Goal: Transaction & Acquisition: Purchase product/service

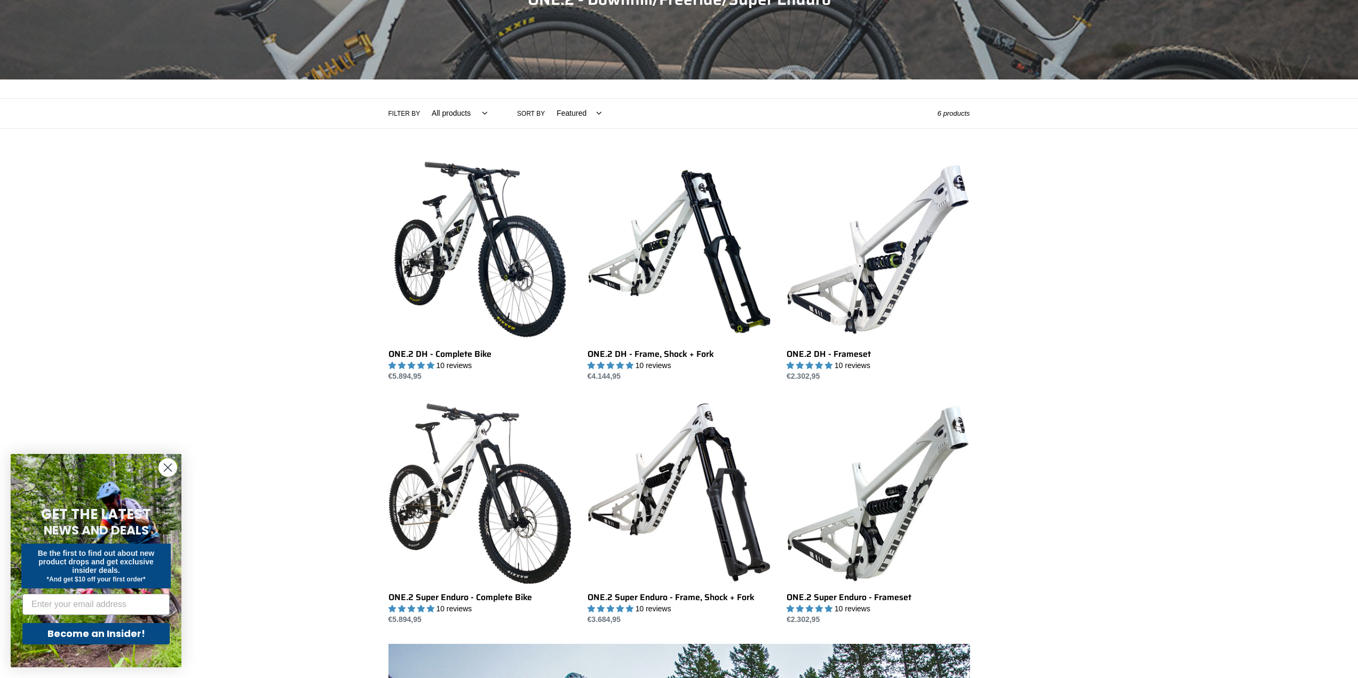
scroll to position [160, 0]
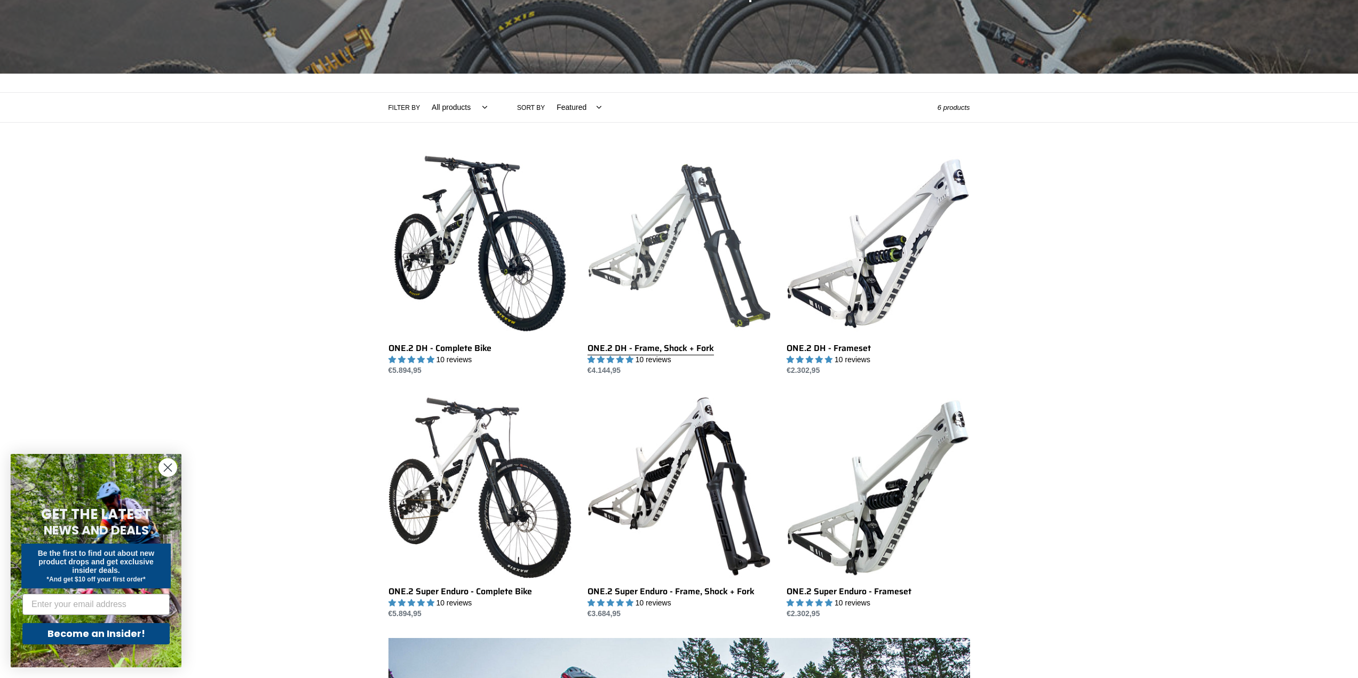
click at [646, 220] on link "ONE.2 DH - Frame, Shock + Fork" at bounding box center [678, 264] width 183 height 225
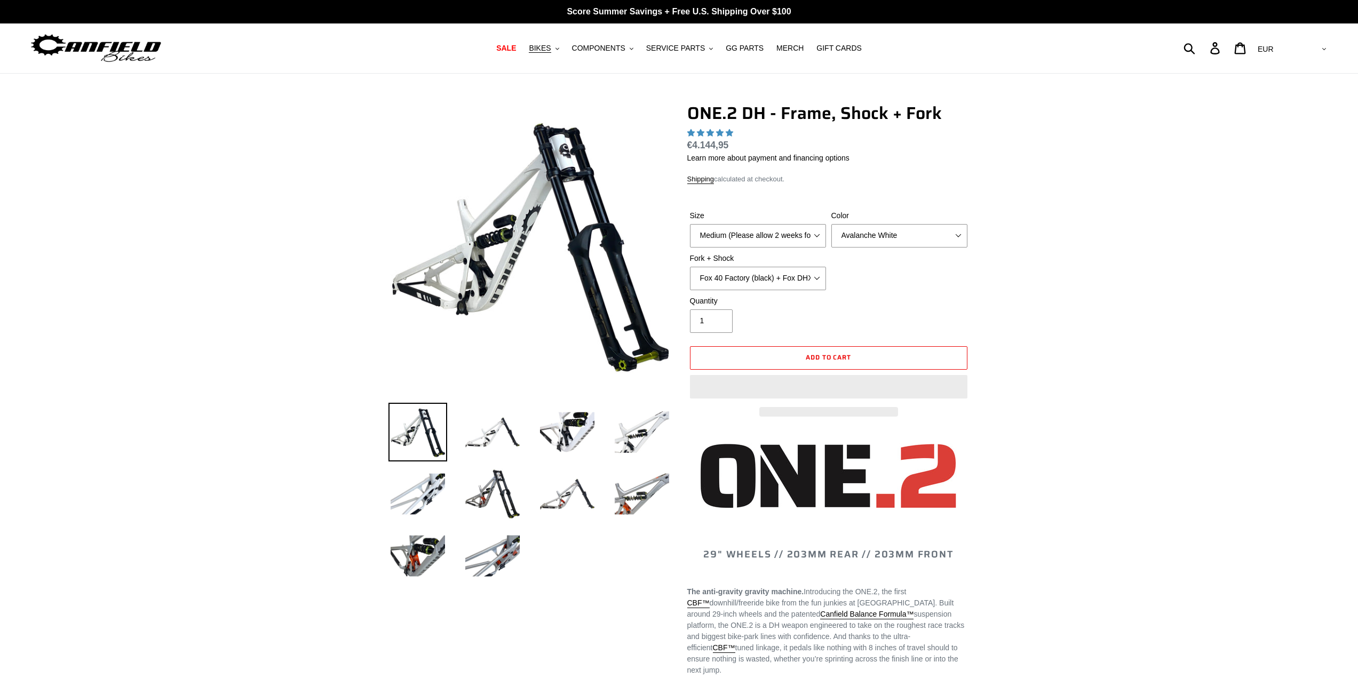
select select "highest-rating"
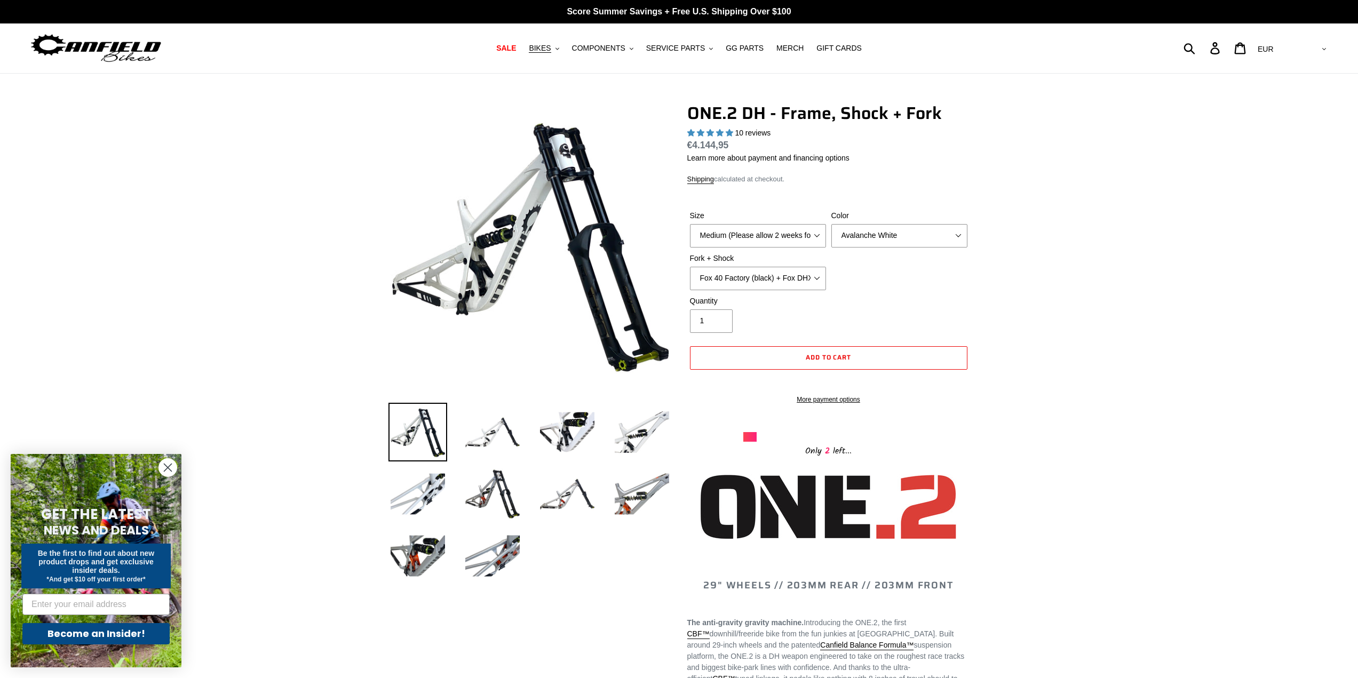
drag, startPoint x: 618, startPoint y: 207, endPoint x: 287, endPoint y: 242, distance: 333.1
click at [784, 234] on select "Medium (Please allow 2 weeks for delivery) Large (Sold Out)" at bounding box center [758, 235] width 136 height 23
select select "Large (Sold Out)"
click at [690, 224] on select "Medium (Please allow 2 weeks for delivery) Large (Sold Out)" at bounding box center [758, 235] width 136 height 23
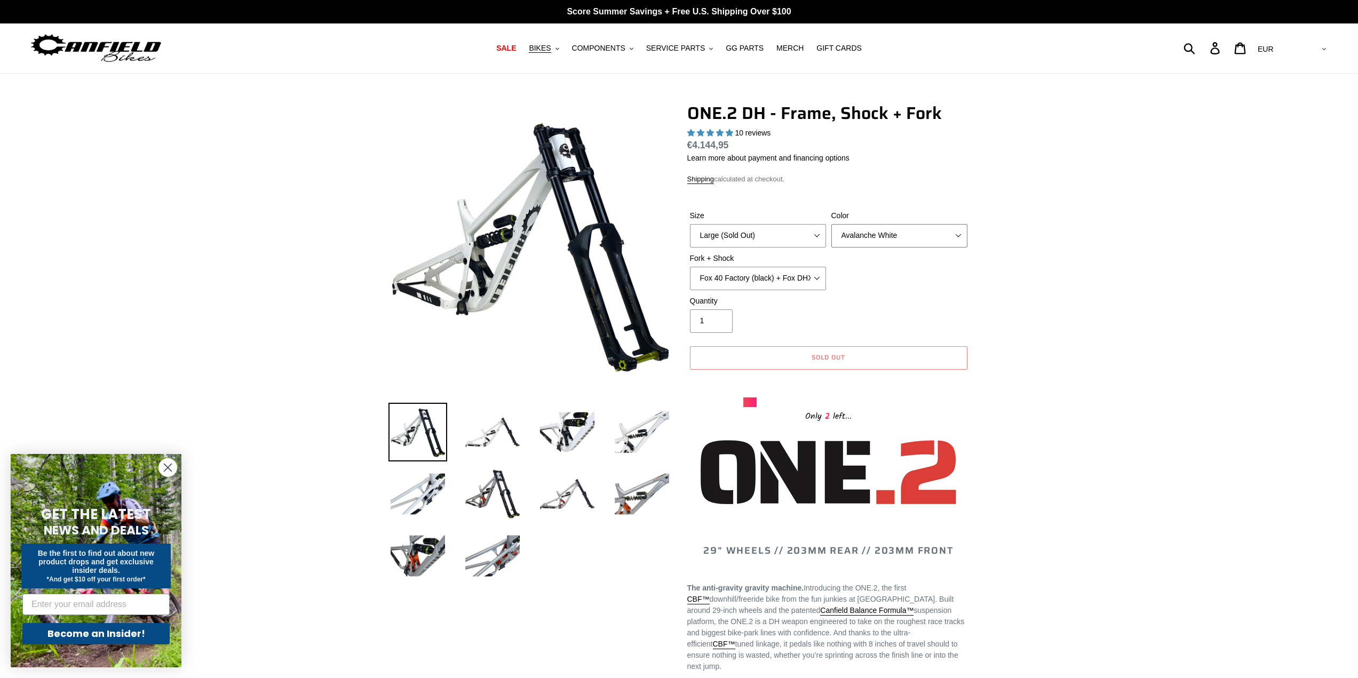
click at [847, 237] on select "Avalanche White Bentonite Grey" at bounding box center [899, 235] width 136 height 23
click at [501, 498] on img at bounding box center [492, 494] width 59 height 59
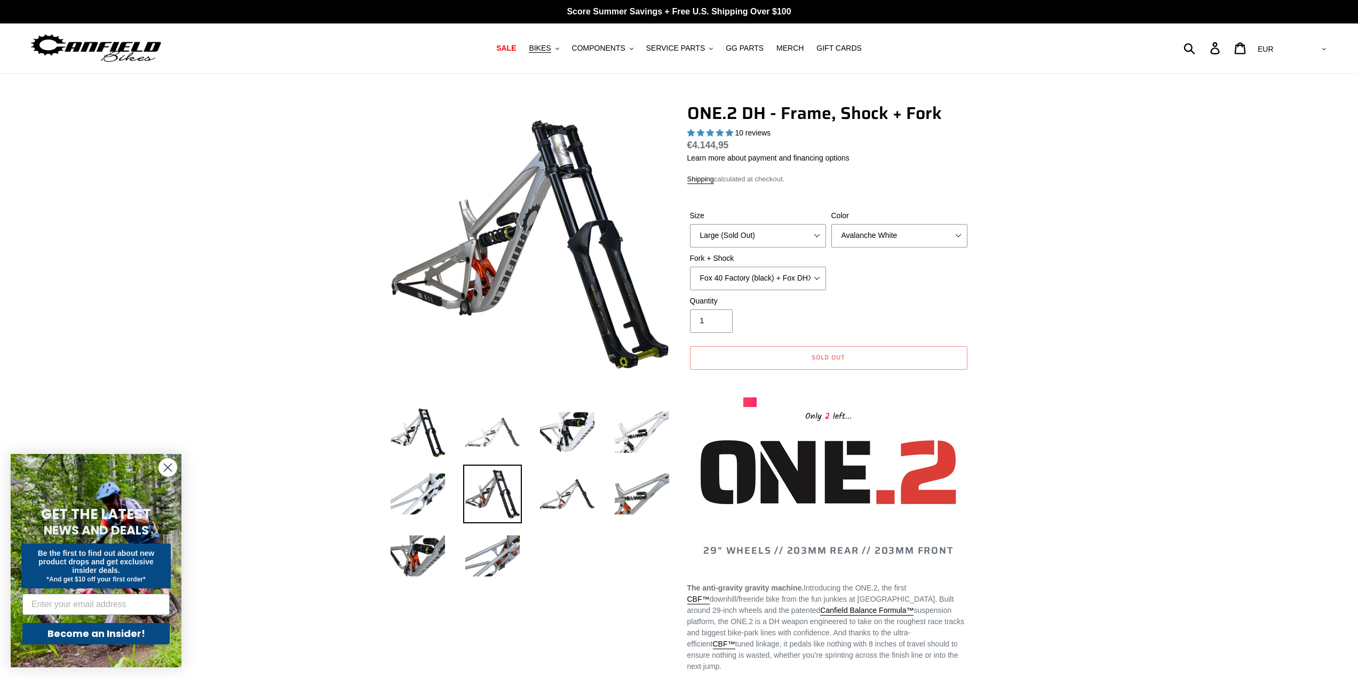
click at [502, 430] on img at bounding box center [492, 432] width 59 height 59
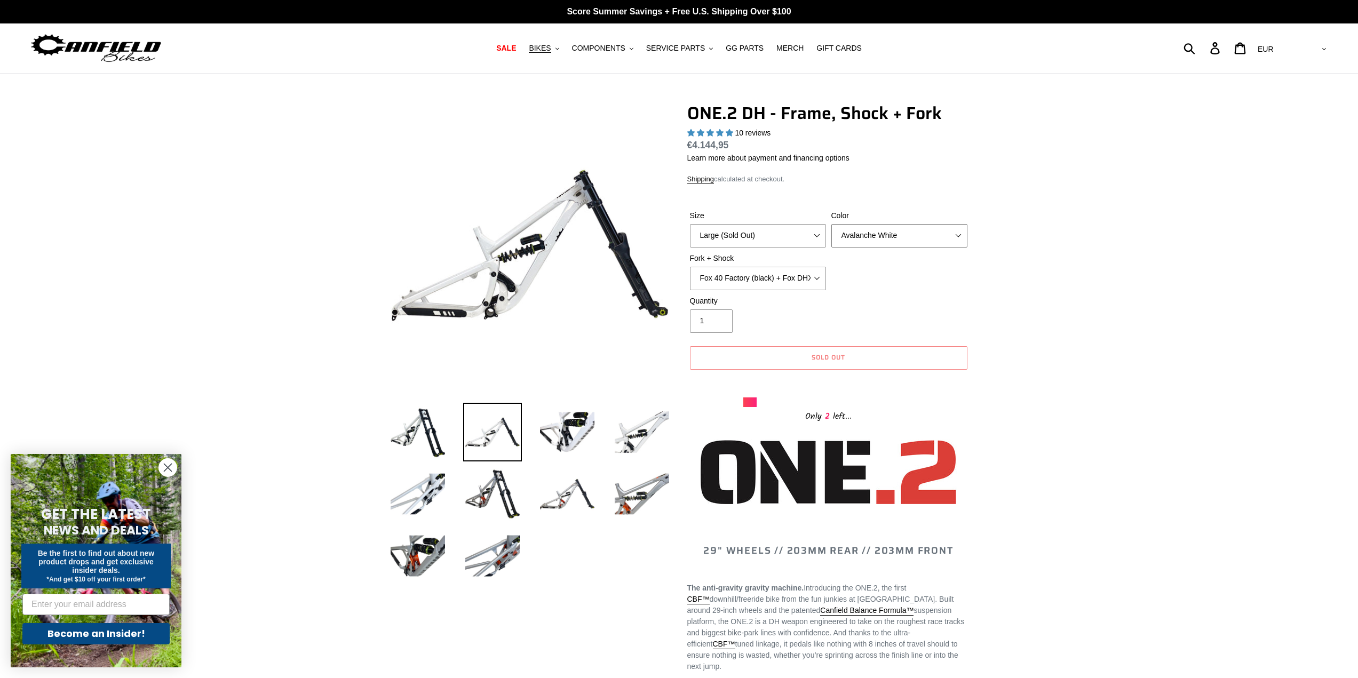
click at [898, 232] on select "Avalanche White Bentonite Grey" at bounding box center [899, 235] width 136 height 23
click at [831, 224] on select "Avalanche White Bentonite Grey" at bounding box center [899, 235] width 136 height 23
click at [799, 274] on select "Fox 40 Factory (black) + Fox DHX2 250x75 Fox 40 Factory (orange) + Fox DHX2 250…" at bounding box center [758, 278] width 136 height 23
click at [690, 267] on select "Fox 40 Factory (black) + Fox DHX2 250x75 Fox 40 Factory (orange) + Fox DHX2 250…" at bounding box center [758, 278] width 136 height 23
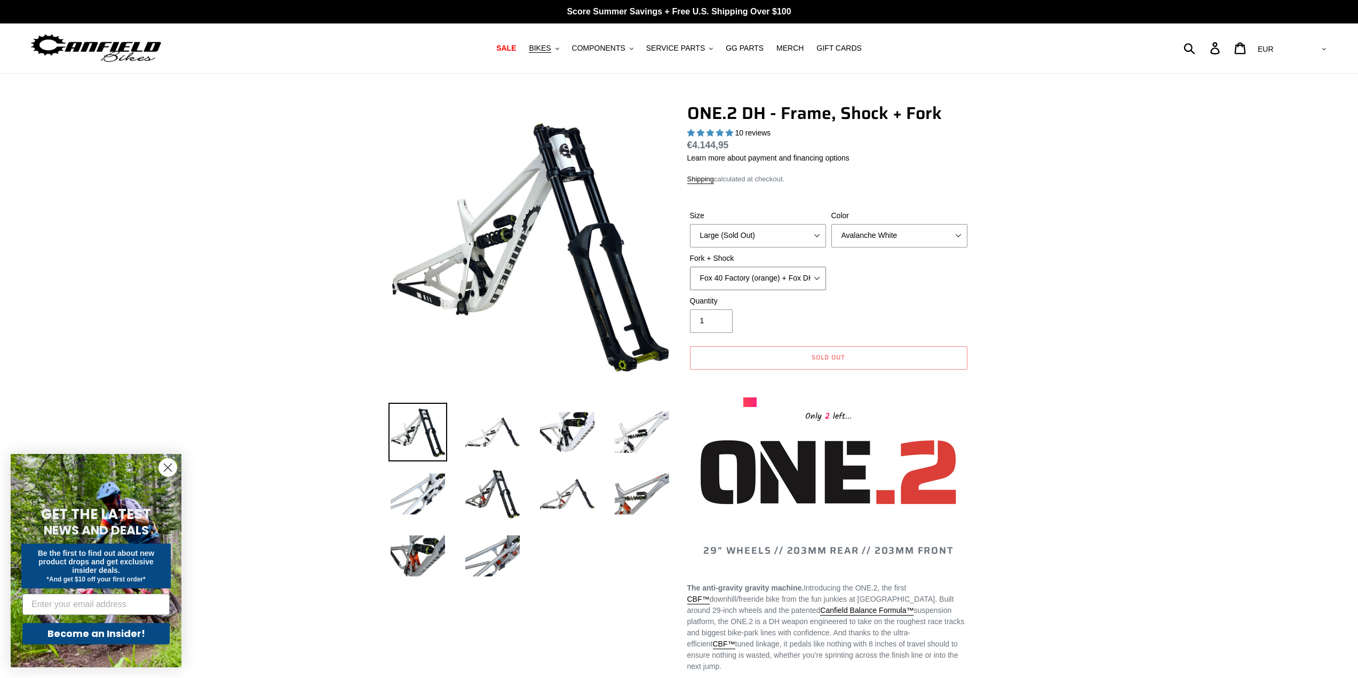
click at [766, 283] on select "Fox 40 Factory (black) + Fox DHX2 250x75 Fox 40 Factory (orange) + Fox DHX2 250…" at bounding box center [758, 278] width 136 height 23
select select "RockShox BoXXer Ultimate 35mm (red) + RockShox Vivid DH Coil"
click at [690, 267] on select "Fox 40 Factory (black) + Fox DHX2 250x75 Fox 40 Factory (orange) + Fox DHX2 250…" at bounding box center [758, 278] width 136 height 23
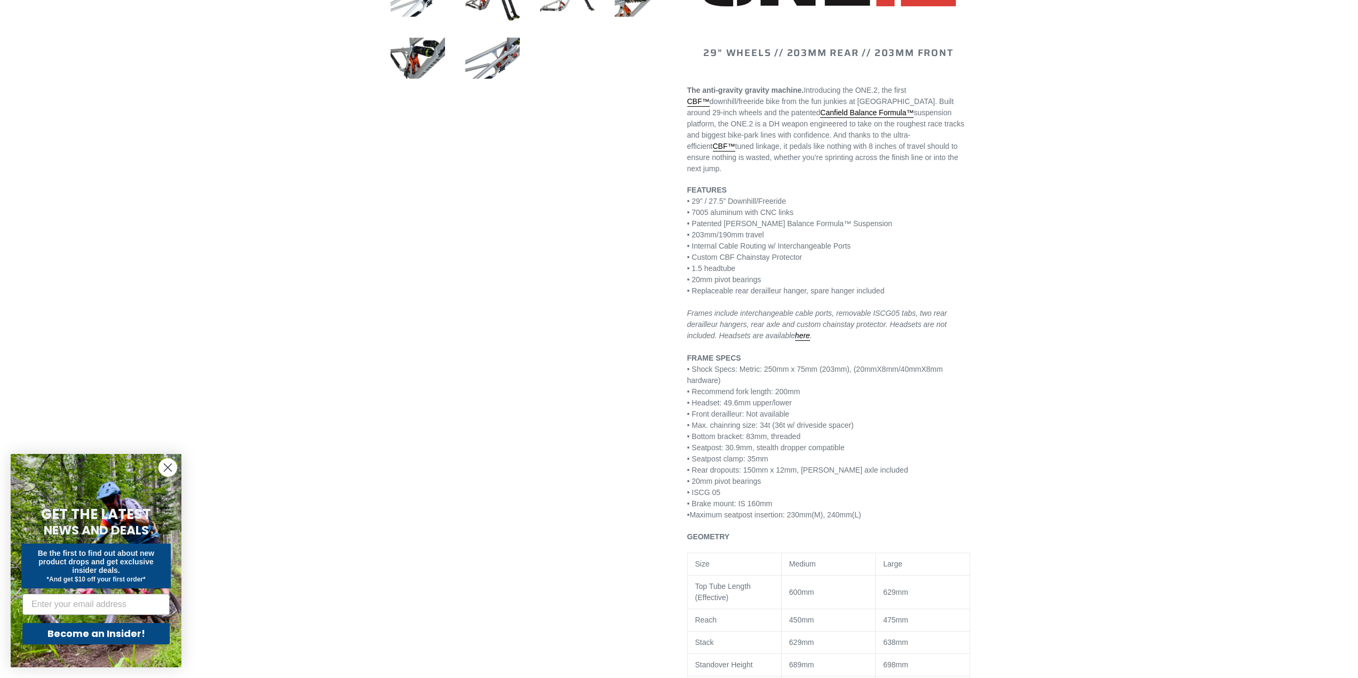
scroll to position [533, 0]
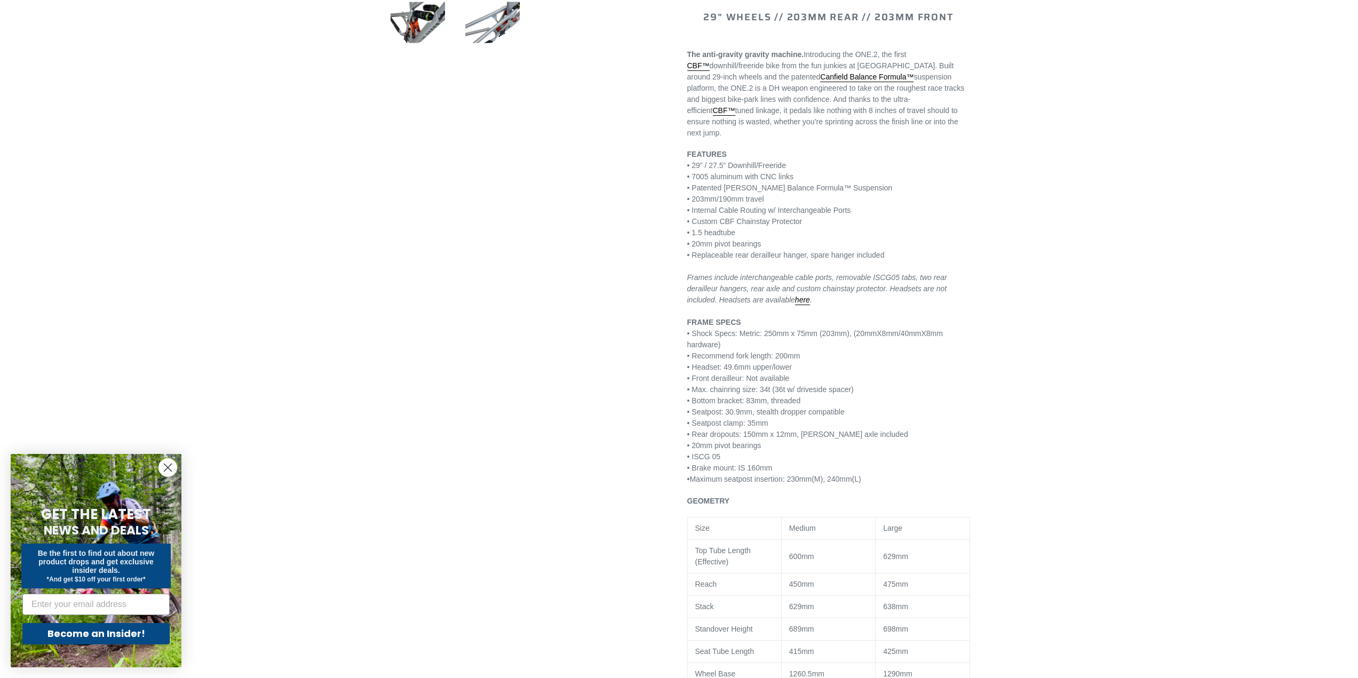
click at [501, 370] on div at bounding box center [671, 315] width 598 height 1492
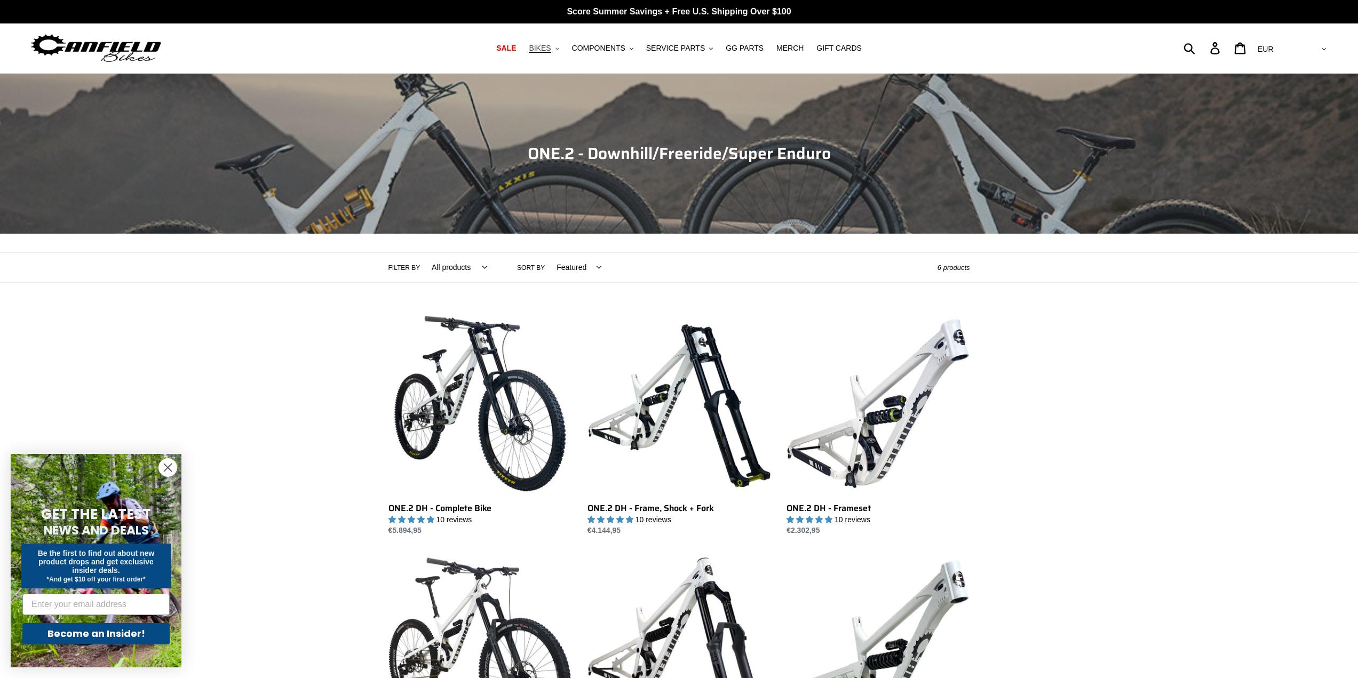
click at [551, 50] on span "BIKES" at bounding box center [540, 48] width 22 height 9
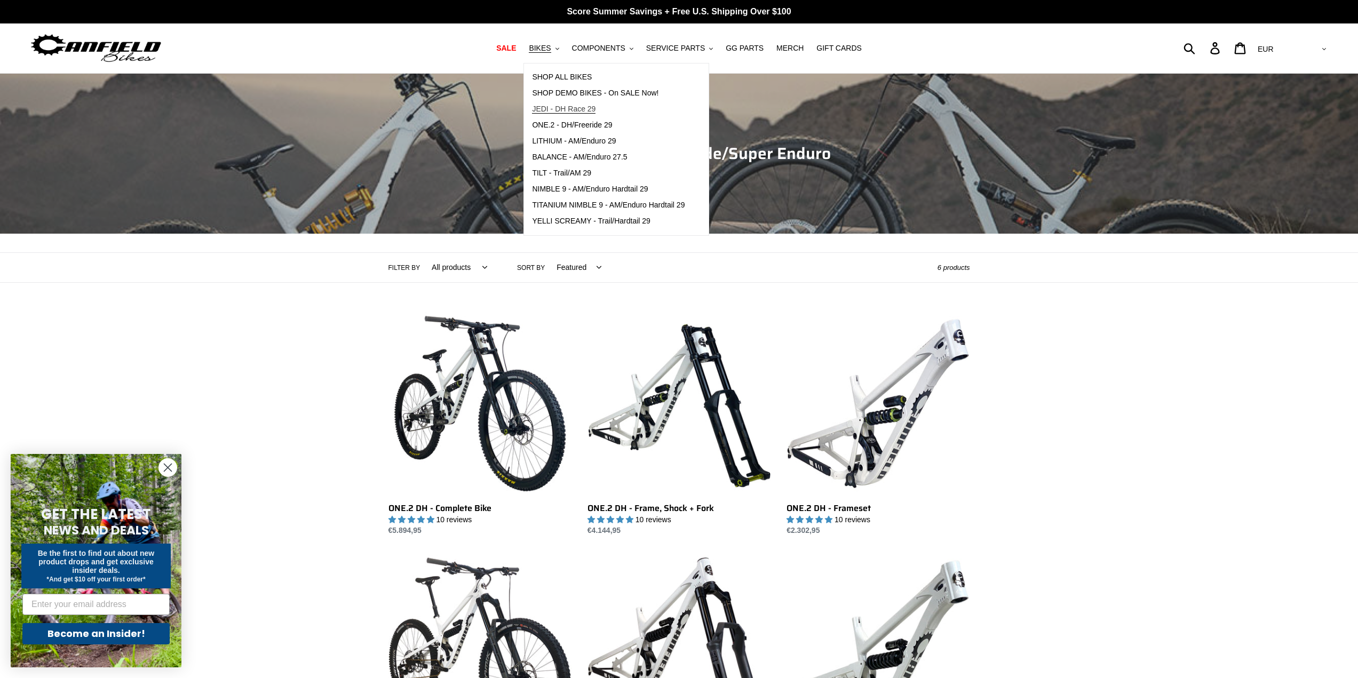
click at [557, 110] on span "JEDI - DH Race 29" at bounding box center [563, 109] width 63 height 9
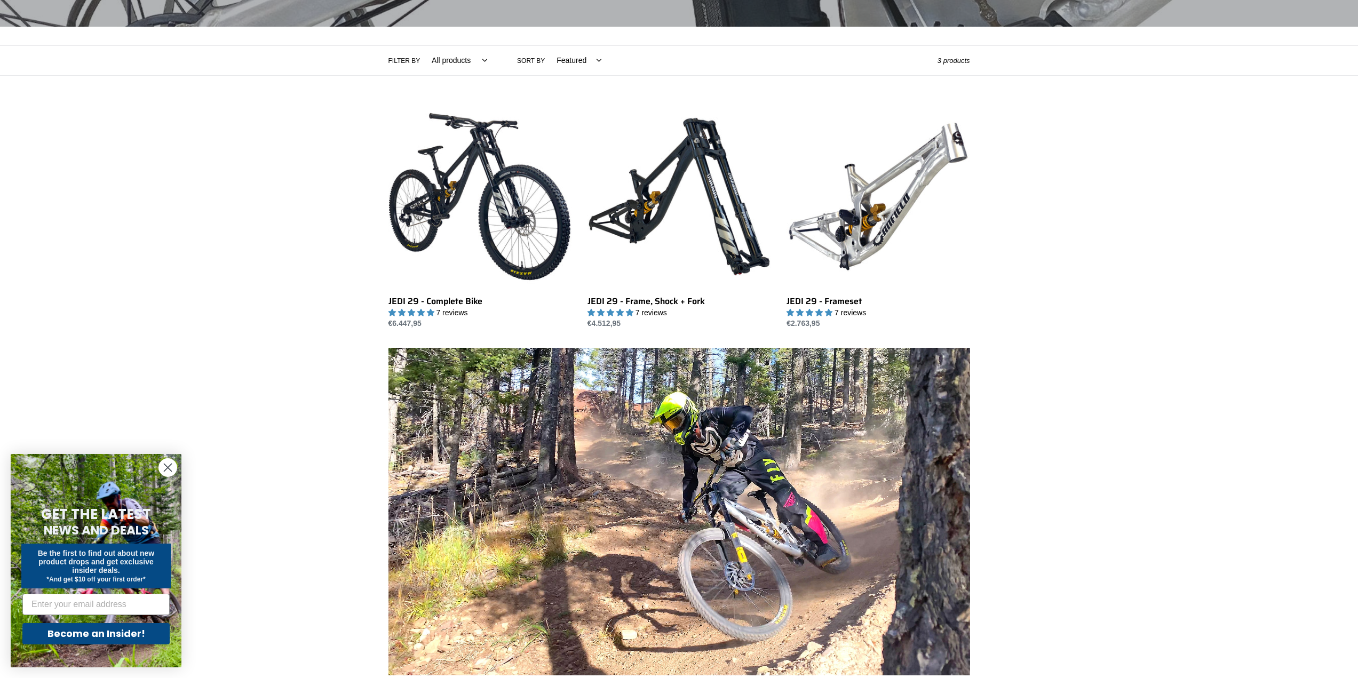
scroll to position [213, 0]
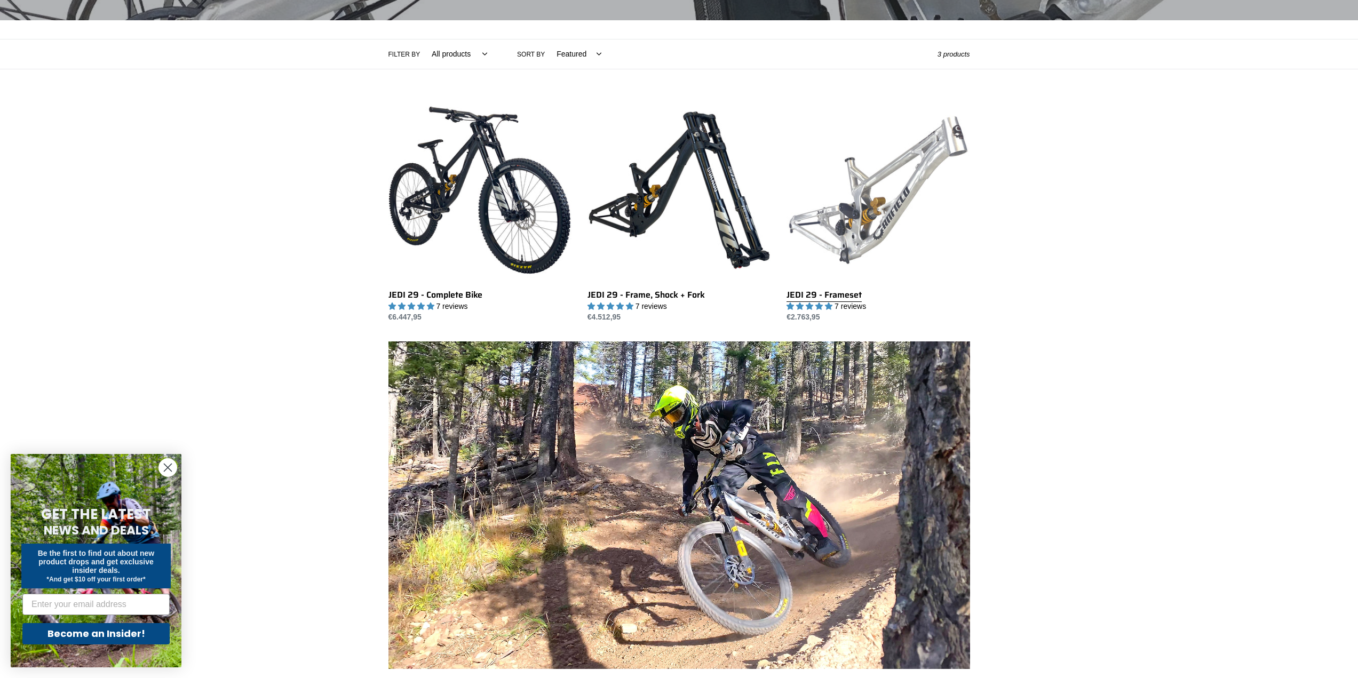
click at [841, 174] on link "JEDI 29 - Frameset" at bounding box center [877, 211] width 183 height 225
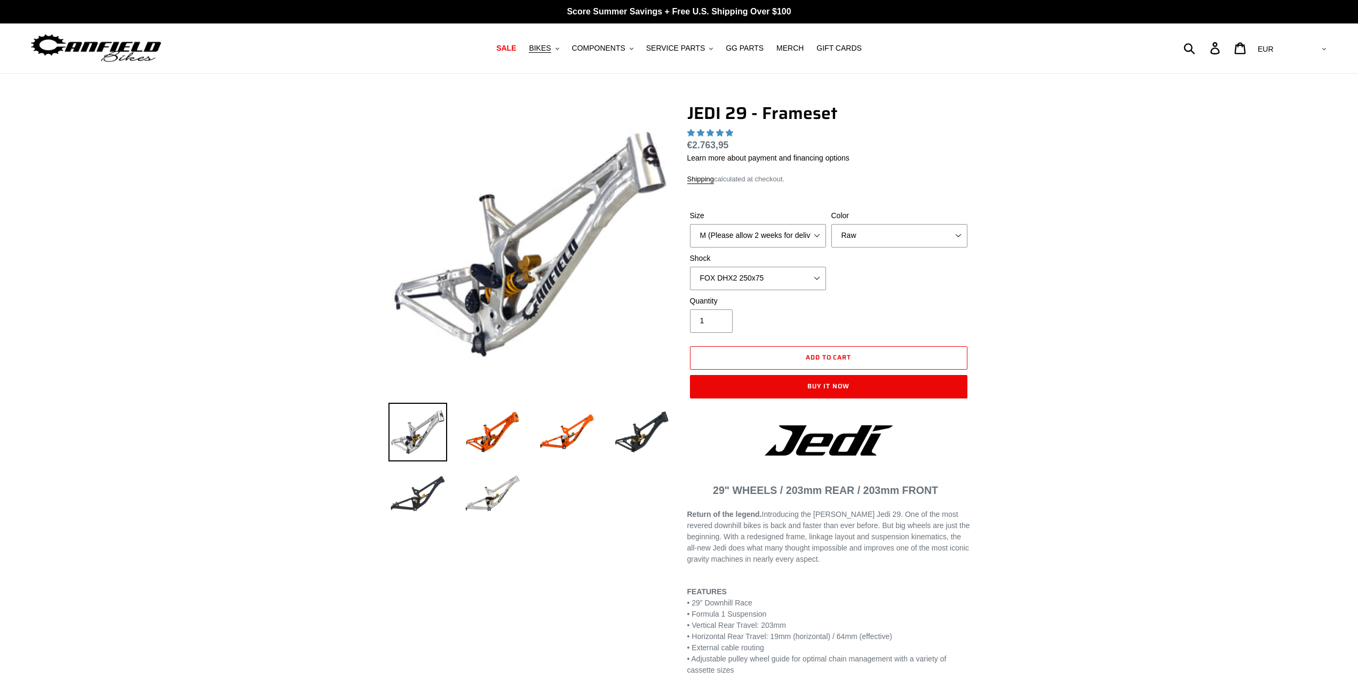
select select "highest-rating"
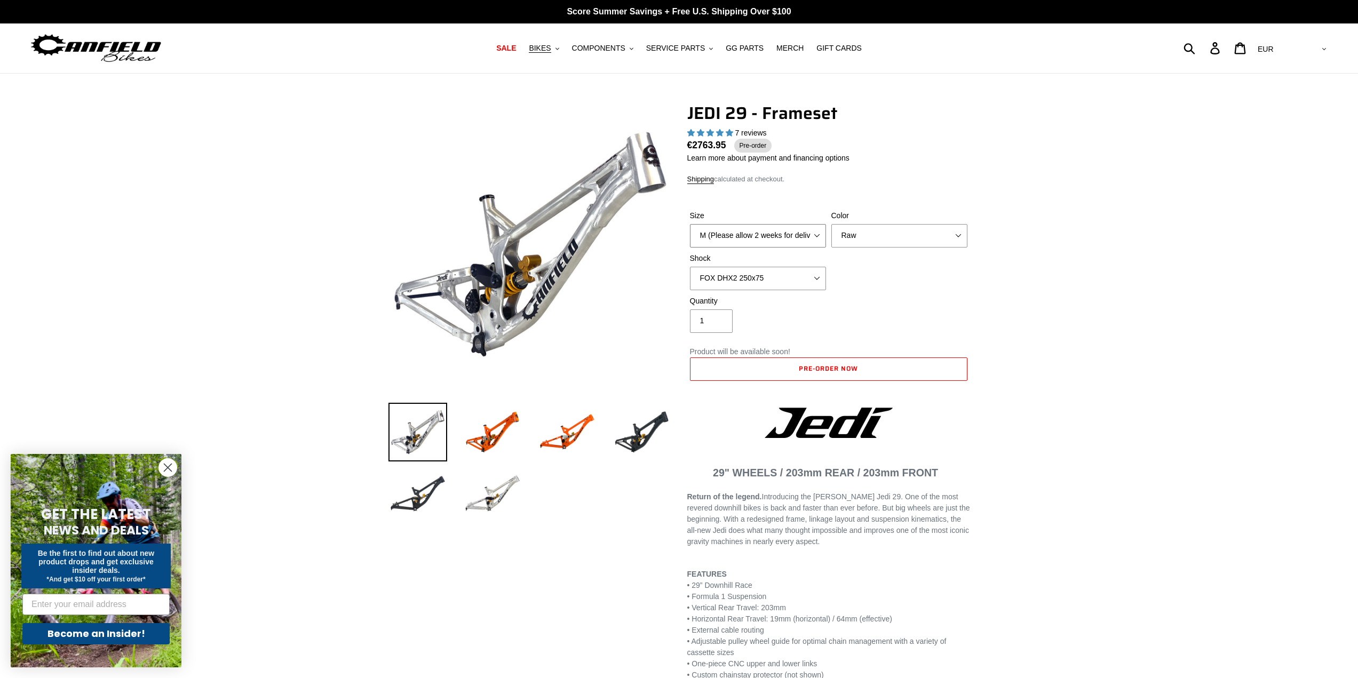
click at [790, 226] on select "M (Please allow 2 weeks for delivery) L (Please allow 2 weeks for delivery) XL" at bounding box center [758, 235] width 136 height 23
select select "L (Please allow 2 weeks for delivery)"
click at [690, 224] on select "M (Please allow 2 weeks for delivery) L (Please allow 2 weeks for delivery) XL" at bounding box center [758, 235] width 136 height 23
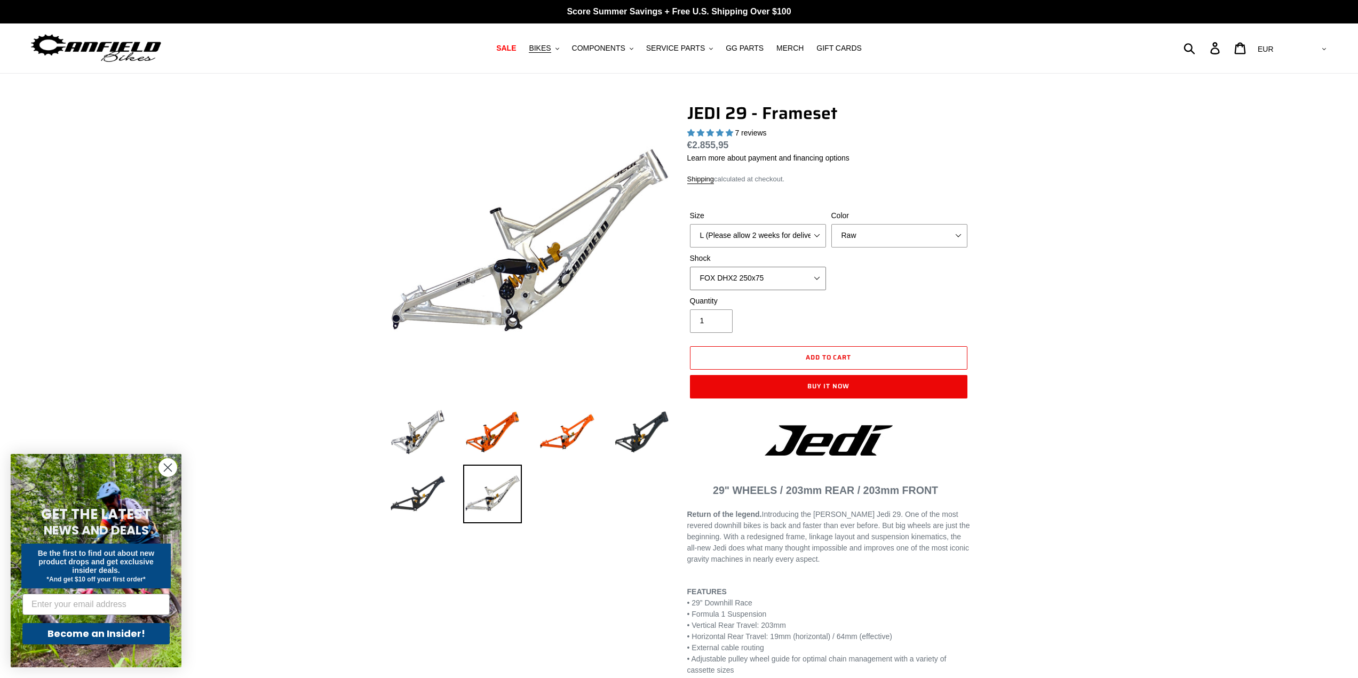
click at [807, 278] on select "No Shock FOX DHX2 250x75 RockShox Vivid Ultimate DH 250x75 EXT e-Storia LOX V3" at bounding box center [758, 278] width 136 height 23
click at [690, 267] on select "No Shock FOX DHX2 250x75 RockShox Vivid Ultimate DH 250x75 EXT e-Storia LOX V3" at bounding box center [758, 278] width 136 height 23
click at [748, 285] on select "No Shock FOX DHX2 250x75 RockShox Vivid Ultimate DH 250x75 EXT e-Storia LOX V3" at bounding box center [758, 278] width 136 height 23
click at [690, 267] on select "No Shock FOX DHX2 250x75 RockShox Vivid Ultimate DH 250x75 EXT e-Storia LOX V3" at bounding box center [758, 278] width 136 height 23
click at [745, 275] on select "No Shock FOX DHX2 250x75 RockShox Vivid Ultimate DH 250x75 EXT e-Storia LOX V3" at bounding box center [758, 278] width 136 height 23
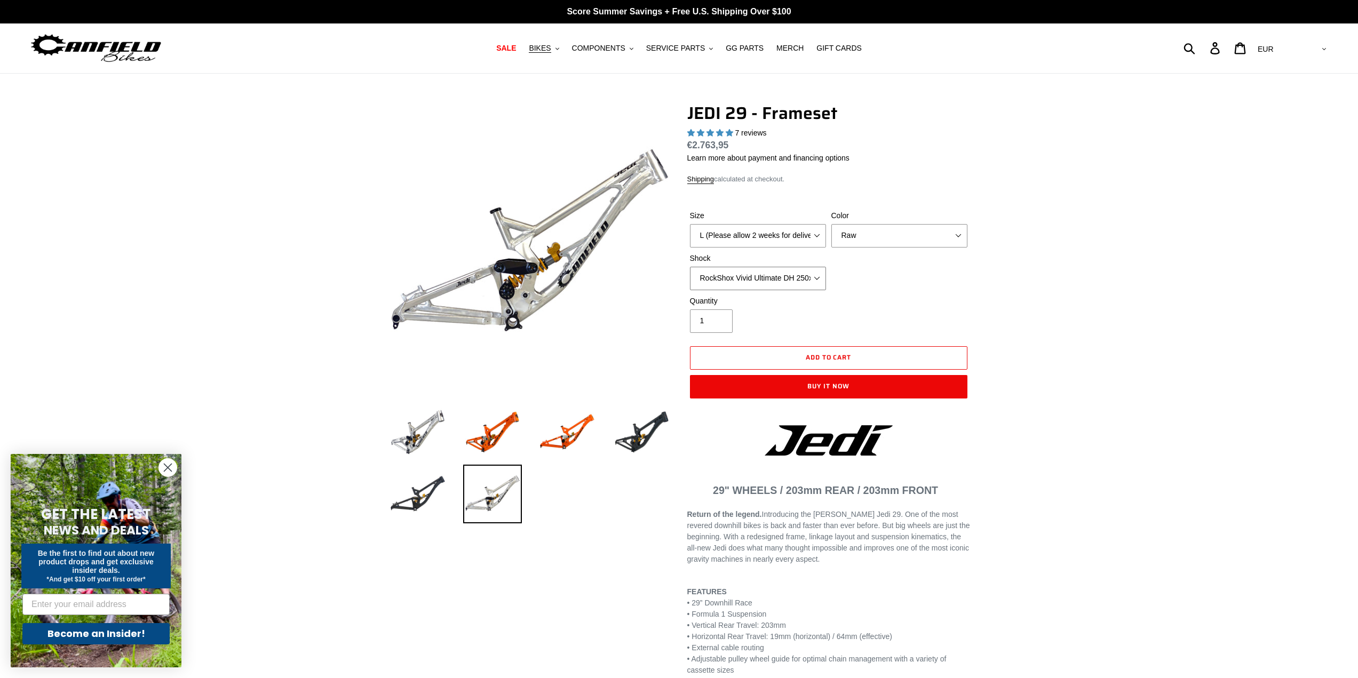
select select "No Shock"
click at [690, 267] on select "No Shock FOX DHX2 250x75 RockShox Vivid Ultimate DH 250x75 EXT e-Storia LOX V3" at bounding box center [758, 278] width 136 height 23
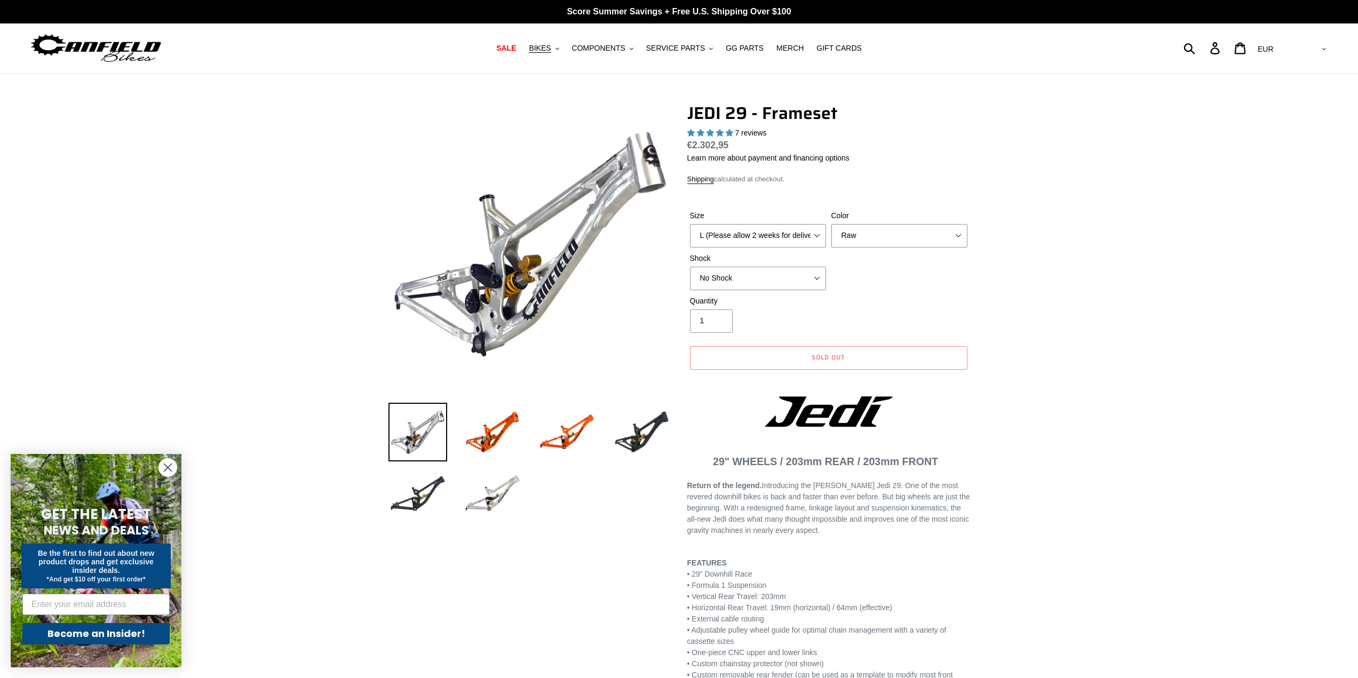
drag, startPoint x: 727, startPoint y: 270, endPoint x: 238, endPoint y: 337, distance: 493.7
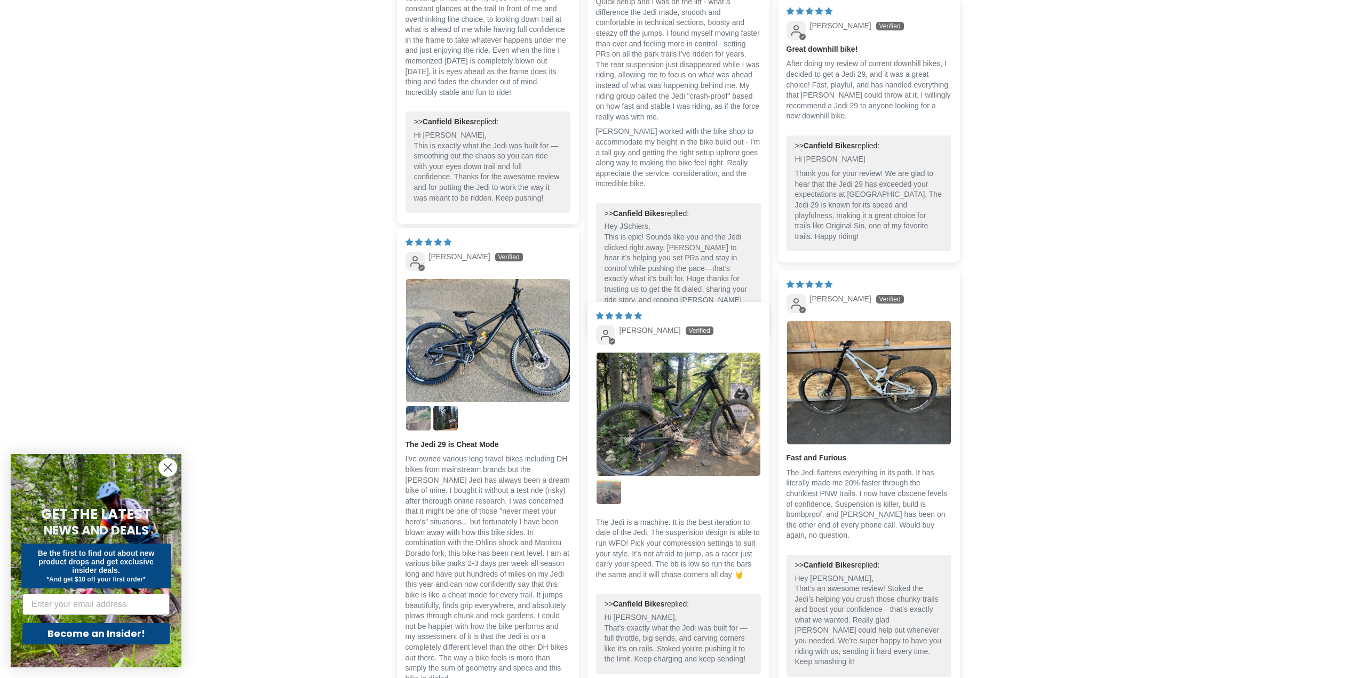
scroll to position [2241, 0]
